Goal: Answer question/provide support: Share knowledge or assist other users

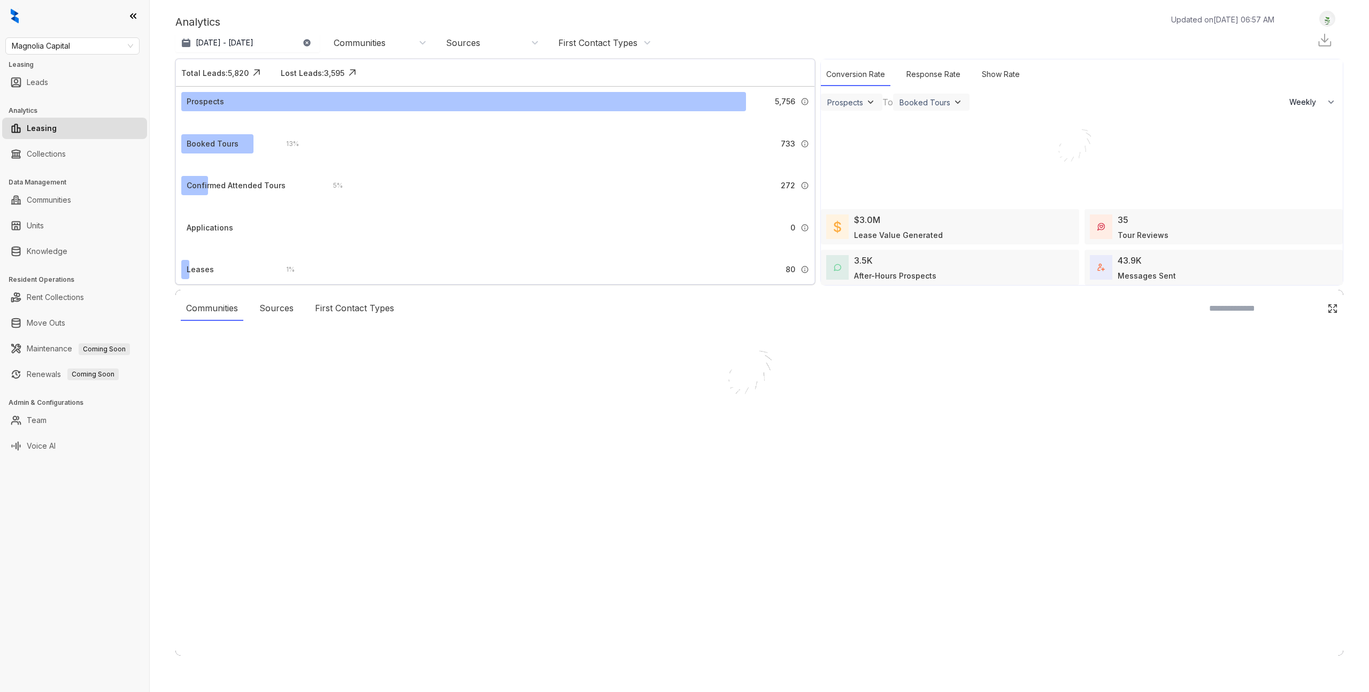
select select "******"
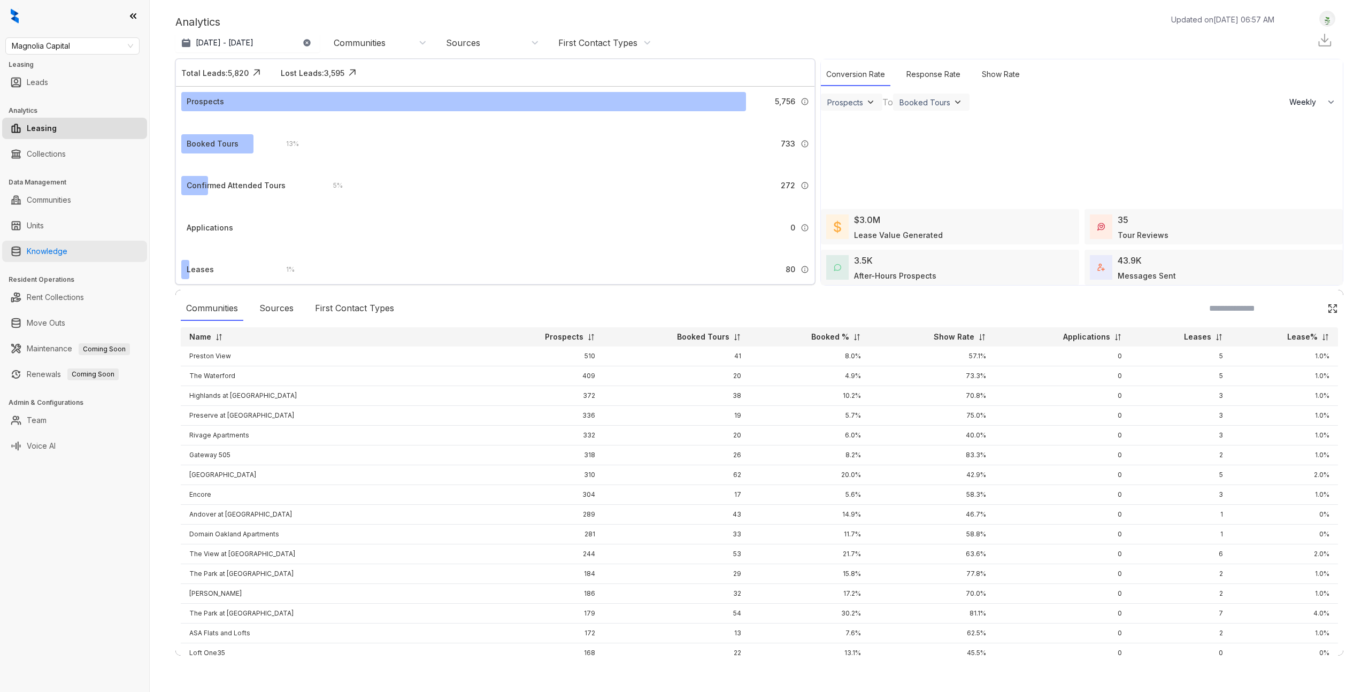
click at [67, 254] on link "Knowledge" at bounding box center [47, 251] width 41 height 21
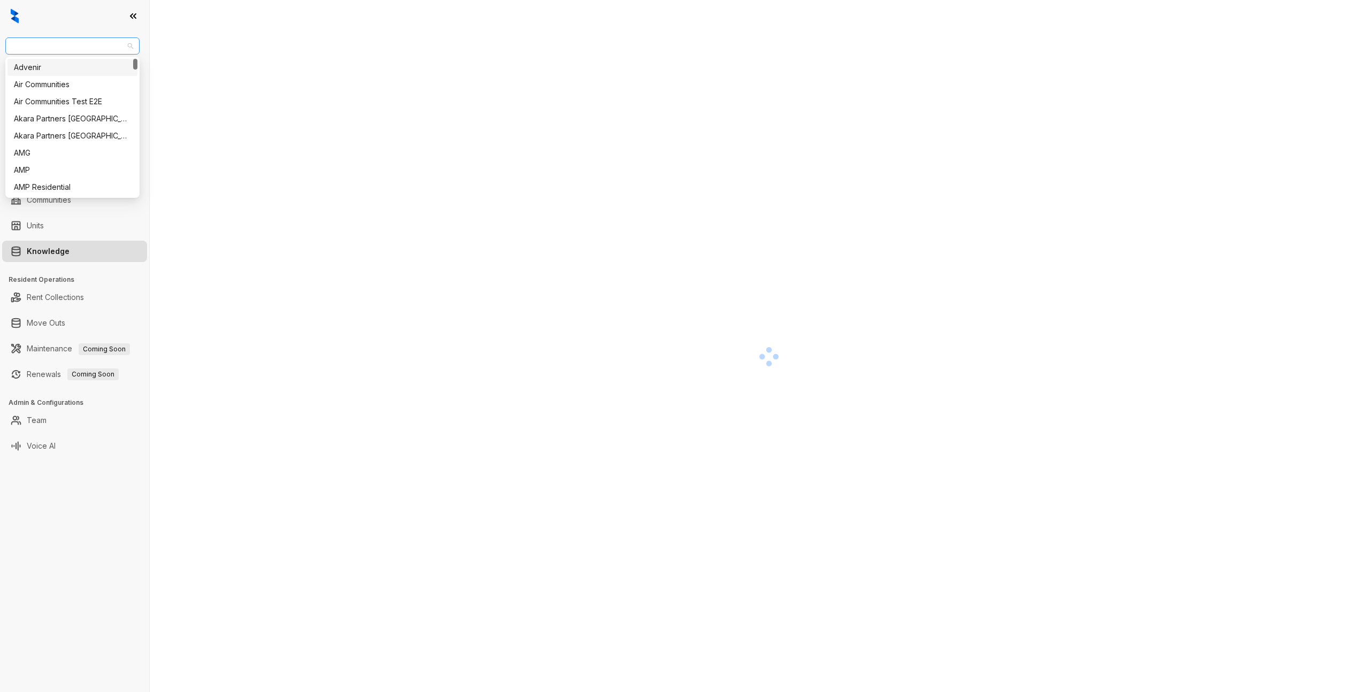
click at [126, 43] on span "Magnolia Capital" at bounding box center [72, 46] width 121 height 16
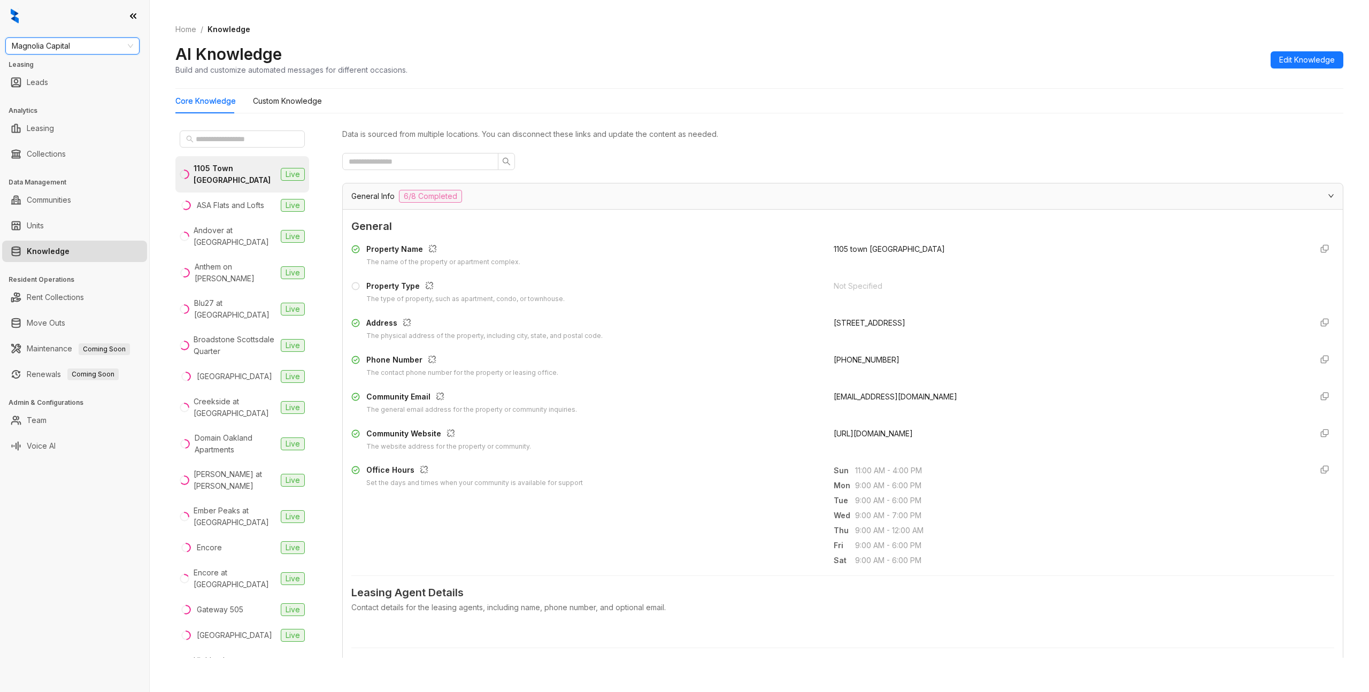
paste input "**********"
type input "**********"
click at [76, 67] on div "Haus Group" at bounding box center [72, 67] width 117 height 12
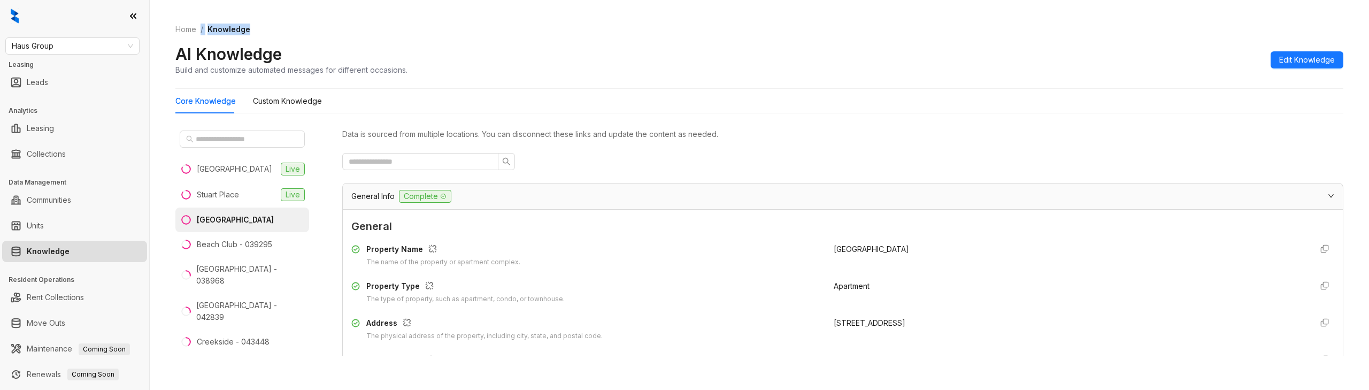
drag, startPoint x: 275, startPoint y: 32, endPoint x: 193, endPoint y: 85, distance: 97.7
click at [195, 30] on ol "Home / Knowledge" at bounding box center [759, 30] width 1168 height 12
drag, startPoint x: 174, startPoint y: 62, endPoint x: 302, endPoint y: 56, distance: 127.9
click at [302, 56] on div "Home / Knowledge AI Knowledge Build and customize automated messages for differ…" at bounding box center [759, 195] width 1219 height 390
copy h2 "AI Knowledge"
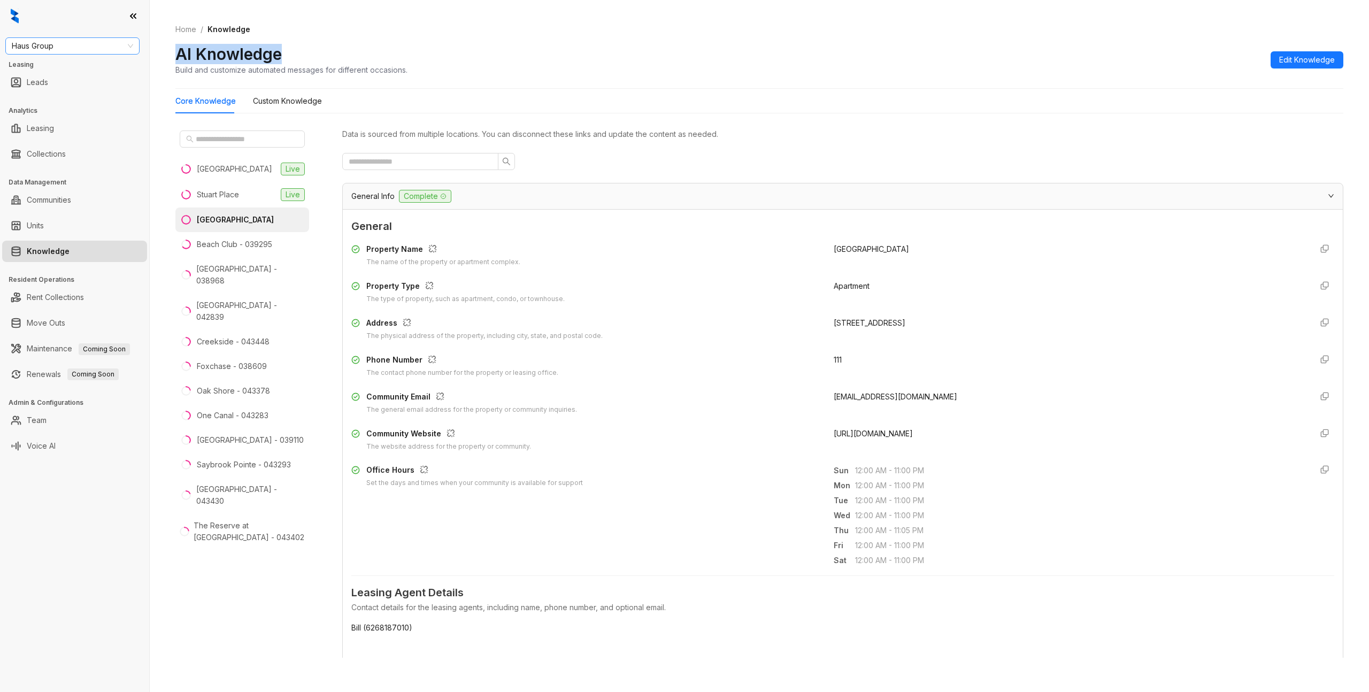
click at [87, 42] on span "Haus Group" at bounding box center [72, 46] width 121 height 16
click at [75, 82] on div "Air Communities" at bounding box center [72, 85] width 117 height 12
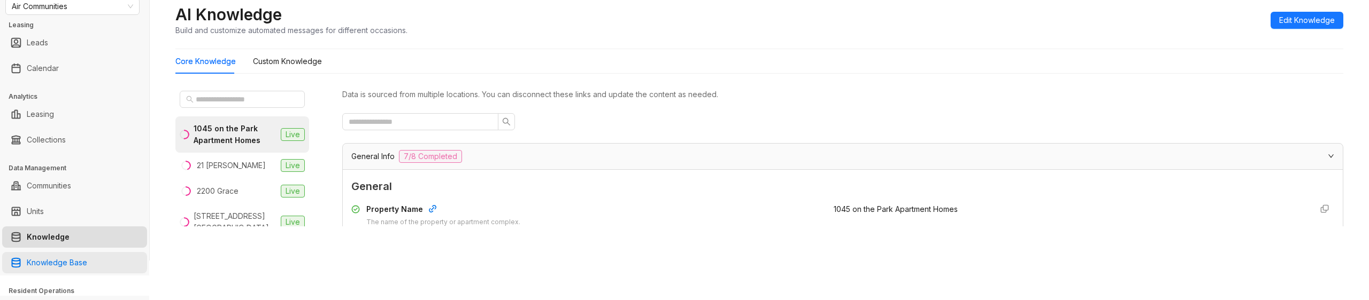
scroll to position [43, 0]
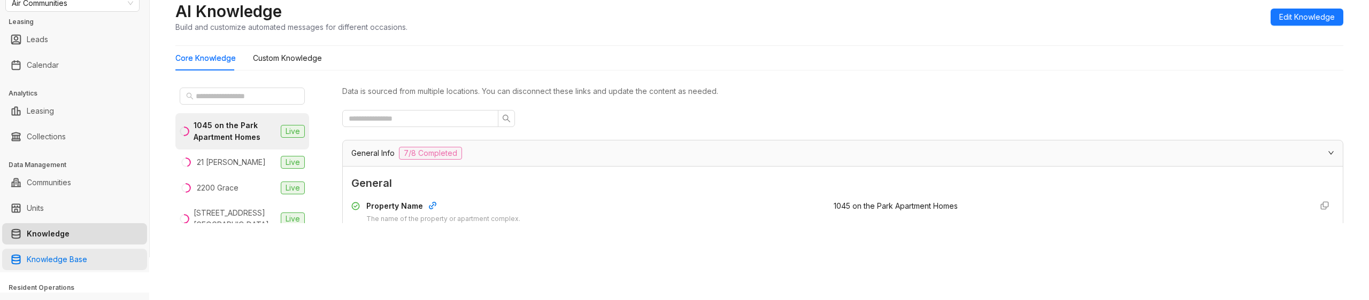
click at [64, 261] on link "Knowledge Base" at bounding box center [57, 259] width 60 height 21
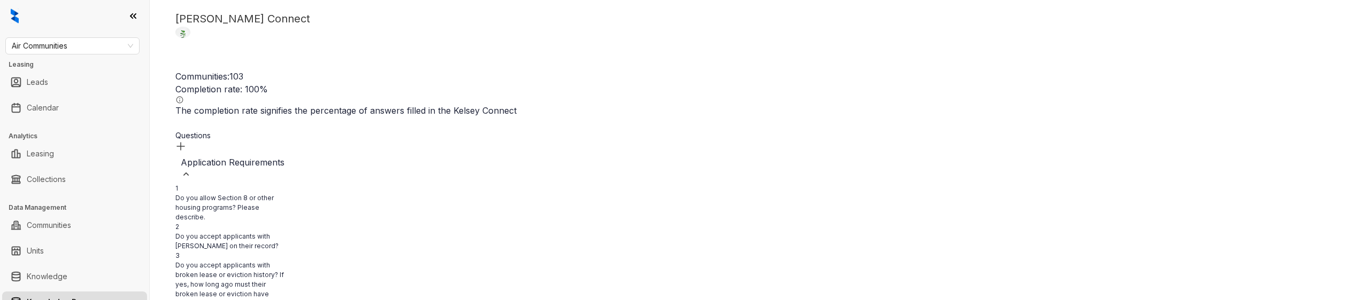
scroll to position [2, 0]
click at [882, 36] on div "Kelsey Connect Logout Communities: 103 Completion rate: 100 % The completion ra…" at bounding box center [759, 150] width 1219 height 300
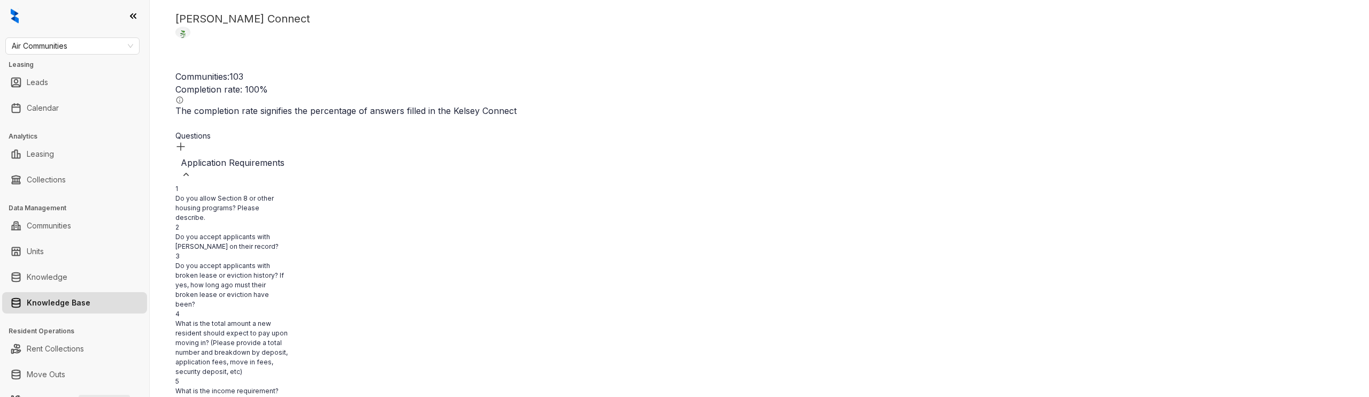
scroll to position [75, 0]
drag, startPoint x: 659, startPoint y: 230, endPoint x: 599, endPoint y: 234, distance: 59.5
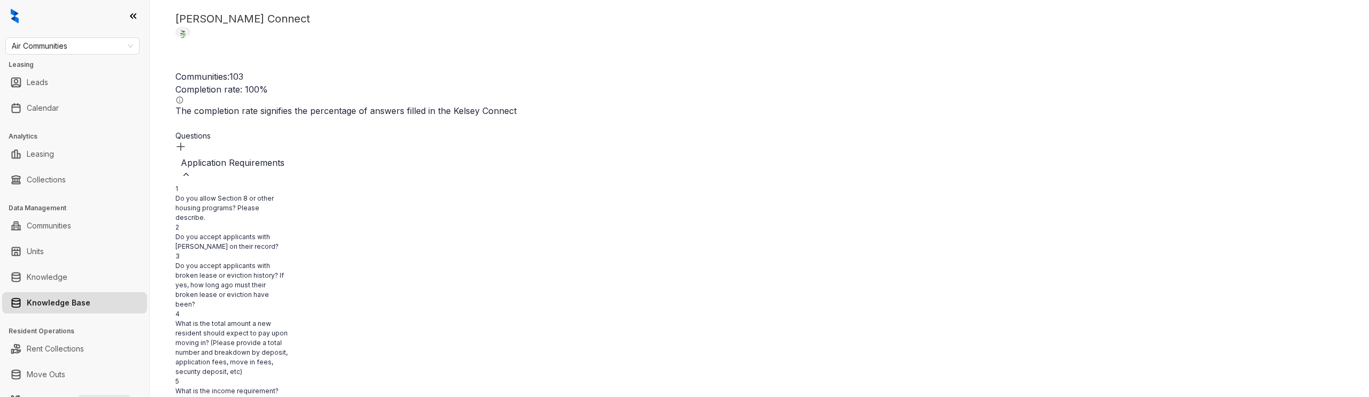
click at [186, 141] on img at bounding box center [180, 146] width 11 height 11
drag, startPoint x: 760, startPoint y: 126, endPoint x: 668, endPoint y: 138, distance: 92.3
drag, startPoint x: 651, startPoint y: 134, endPoint x: 600, endPoint y: 155, distance: 54.2
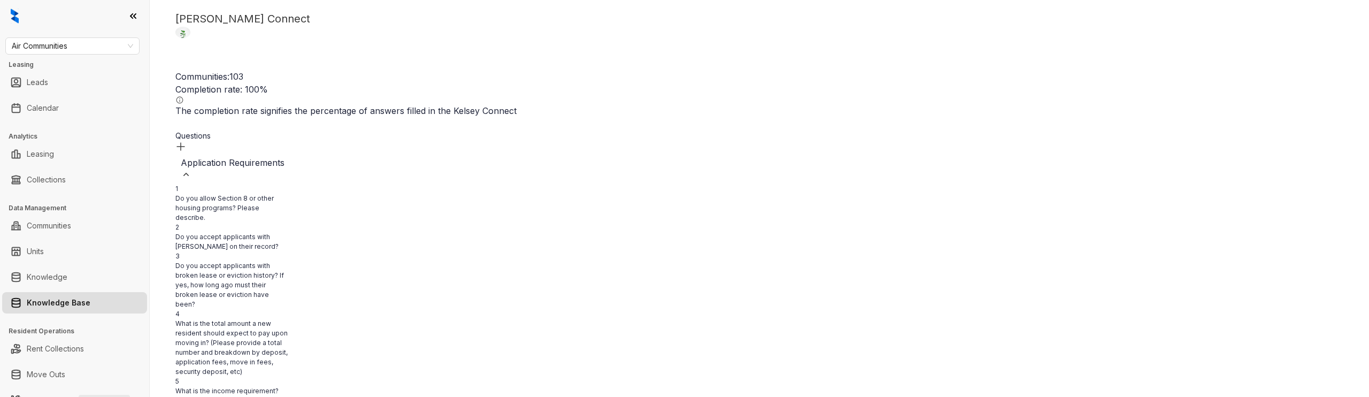
drag, startPoint x: 584, startPoint y: 166, endPoint x: 662, endPoint y: 156, distance: 78.7
drag, startPoint x: 667, startPoint y: 158, endPoint x: 690, endPoint y: 157, distance: 22.5
